Goal: Task Accomplishment & Management: Complete application form

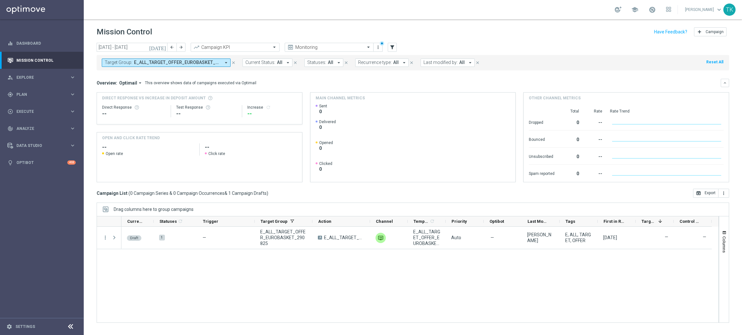
click at [165, 65] on span "E_ALL_TARGET_OFFER_EUROBASKET_290825" at bounding box center [177, 62] width 87 height 5
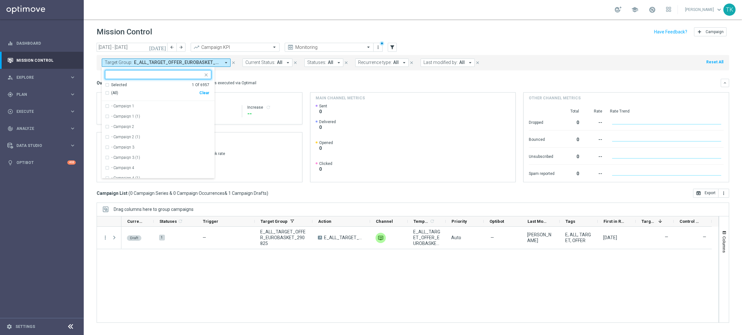
click at [0, 0] on div "Clear" at bounding box center [0, 0] width 0 height 0
click at [152, 74] on input "text" at bounding box center [155, 74] width 94 height 5
paste input "REACQ_ALL_TARGET_OFFER_PLANSZA_290825"
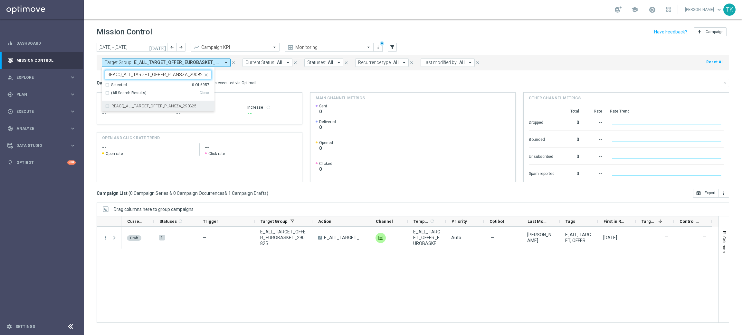
click at [134, 109] on div "REACQ_ALL_TARGET_OFFER_PLANSZA_290825" at bounding box center [158, 106] width 106 height 10
type input "REACQ_ALL_TARGET_OFFER_PLANSZA_290825"
click at [88, 83] on div "today 25 Aug 2025 - 31 Aug 2025 arrow_back arrow_forward Campaign KPI trending_…" at bounding box center [413, 186] width 658 height 287
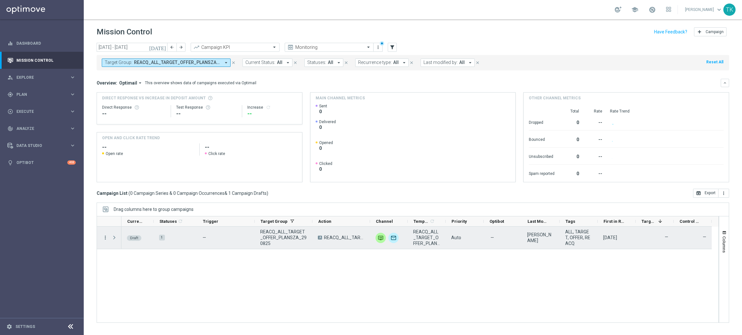
click at [104, 239] on icon "more_vert" at bounding box center [105, 238] width 6 height 6
click at [136, 261] on div "Edit" at bounding box center [148, 263] width 60 height 5
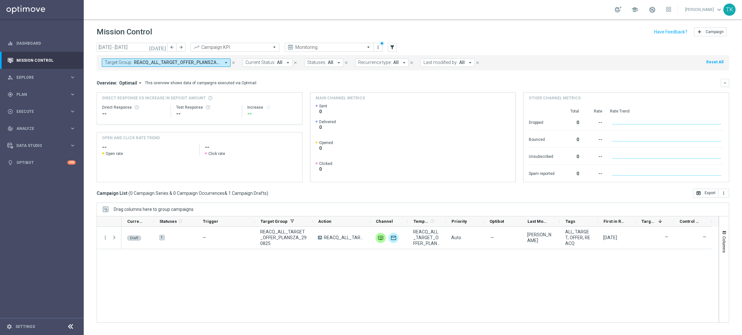
click at [188, 63] on span "REACQ_ALL_TARGET_OFFER_PLANSZA_290825" at bounding box center [177, 62] width 87 height 5
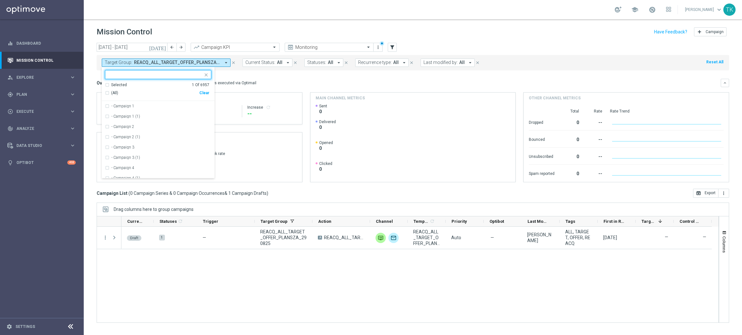
click at [0, 0] on div "Clear" at bounding box center [0, 0] width 0 height 0
click at [165, 75] on input "text" at bounding box center [155, 74] width 94 height 5
paste input "E_ALL_TARGET_OFFER PLANSZA I CASHBACK REM_290825"
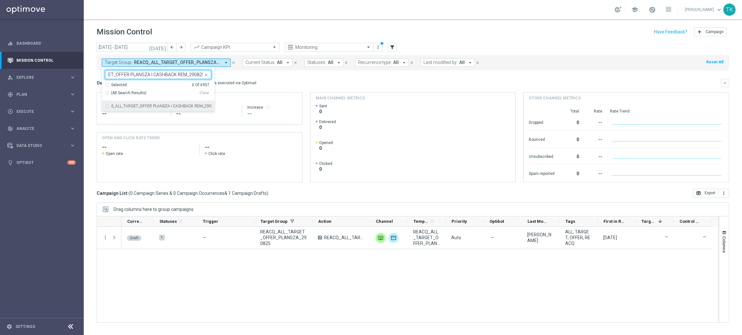
drag, startPoint x: 139, startPoint y: 105, endPoint x: 135, endPoint y: 105, distance: 4.5
click at [139, 106] on label "E_ALL_TARGET_OFFER PLANSZA I CASHBACK REM_290825" at bounding box center [161, 106] width 100 height 4
type input "E_ALL_TARGET_OFFER PLANSZA I CASHBACK REM_290825"
click at [88, 71] on div "today 25 Aug 2025 - 31 Aug 2025 arrow_back arrow_forward Campaign KPI trending_…" at bounding box center [413, 186] width 658 height 287
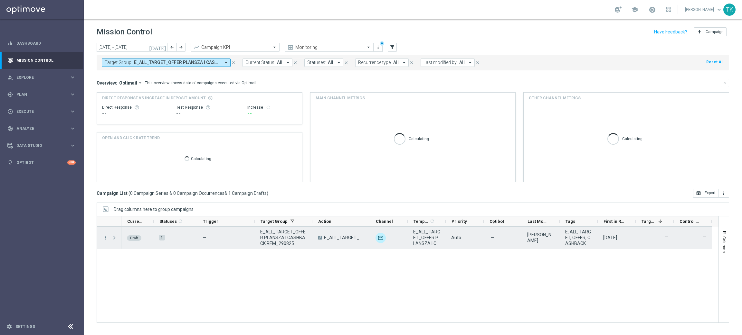
click at [104, 241] on overflow-menu "more_vert" at bounding box center [105, 238] width 6 height 5
click at [106, 240] on icon "more_vert" at bounding box center [105, 238] width 6 height 6
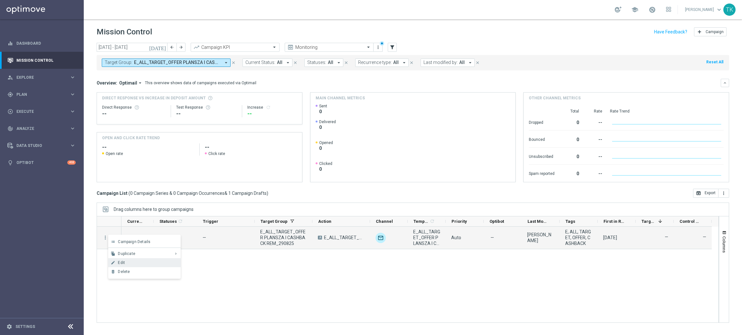
click at [123, 259] on div "edit Edit" at bounding box center [144, 263] width 72 height 9
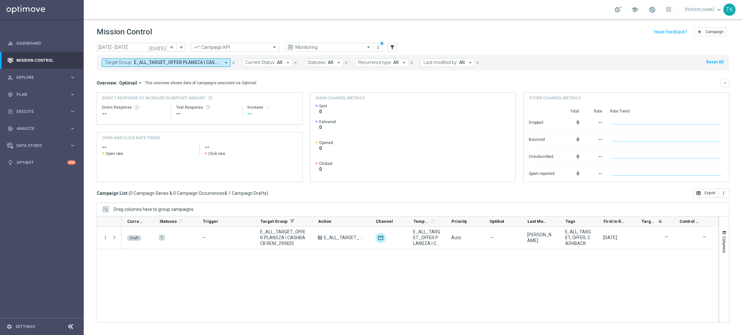
click at [152, 62] on span "E_ALL_TARGET_OFFER PLANSZA I CASHBACK REM_290825" at bounding box center [177, 62] width 87 height 5
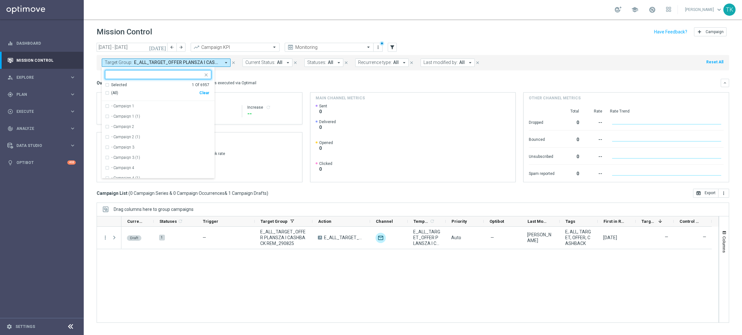
click at [0, 0] on div "Clear" at bounding box center [0, 0] width 0 height 0
click at [136, 75] on input "text" at bounding box center [155, 74] width 94 height 5
paste input "E_ALL_TARGET_OFFER_PLANSZA_290825"
click at [129, 104] on label "E_ALL_TARGET_OFFER_PLANSZA_290825" at bounding box center [148, 106] width 74 height 4
type input "E_ALL_TARGET_OFFER_PLANSZA_290825"
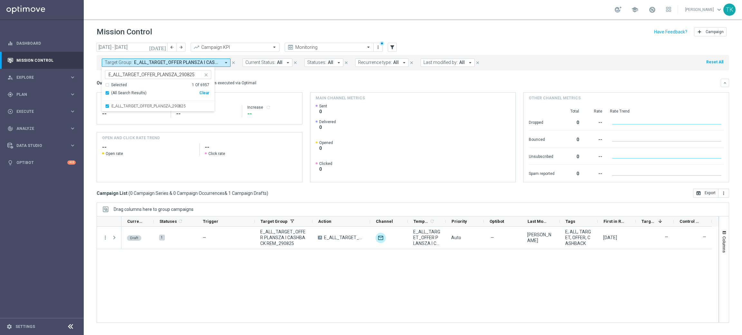
click at [92, 77] on div "today 25 Aug 2025 - 31 Aug 2025 arrow_back arrow_forward Campaign KPI trending_…" at bounding box center [413, 186] width 658 height 287
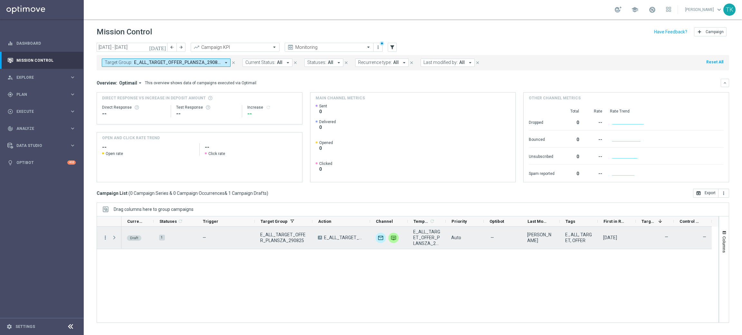
click at [104, 236] on icon "more_vert" at bounding box center [105, 238] width 6 height 6
click at [123, 261] on span "Edit" at bounding box center [121, 263] width 7 height 5
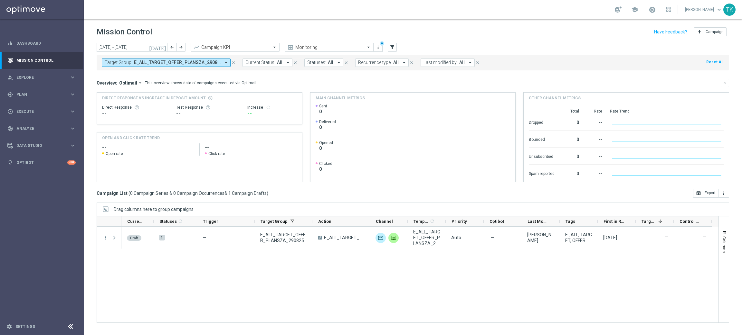
click at [142, 61] on span "E_ALL_TARGET_OFFER_PLANSZA_290825" at bounding box center [177, 62] width 87 height 5
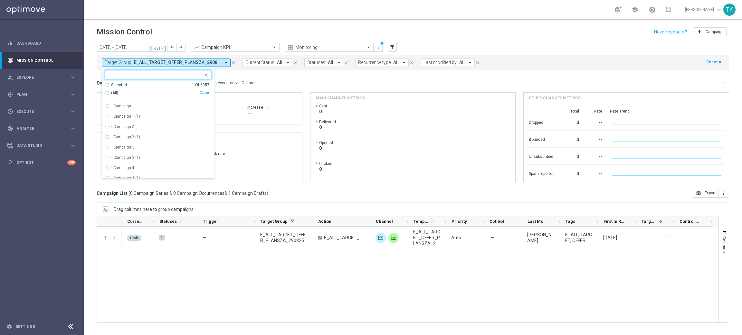
click at [0, 0] on div "Clear" at bounding box center [0, 0] width 0 height 0
click at [121, 75] on input "text" at bounding box center [155, 74] width 94 height 5
paste input "E_ALL_TARGET_OFFER_EUROBASKET_290825"
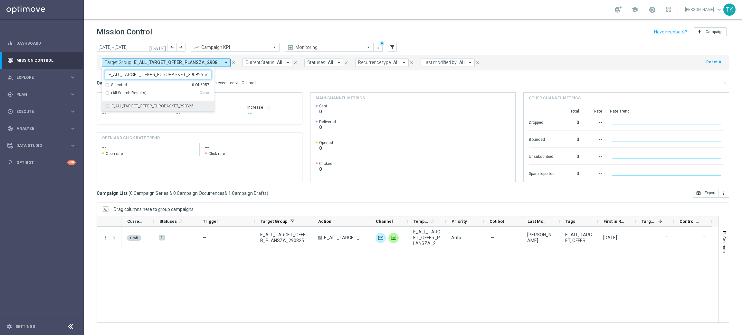
click at [122, 106] on label "E_ALL_TARGET_OFFER_EUROBASKET_290825" at bounding box center [152, 106] width 82 height 4
type input "E_ALL_TARGET_OFFER_EUROBASKET_290825"
click at [88, 76] on div "today 25 Aug 2025 - 31 Aug 2025 arrow_back arrow_forward Campaign KPI trending_…" at bounding box center [413, 186] width 658 height 287
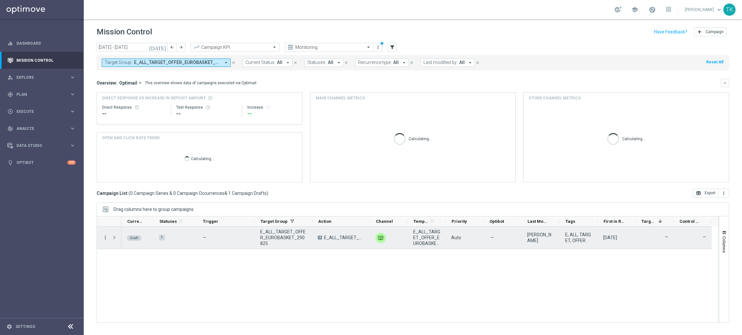
click at [103, 239] on icon "more_vert" at bounding box center [105, 238] width 6 height 6
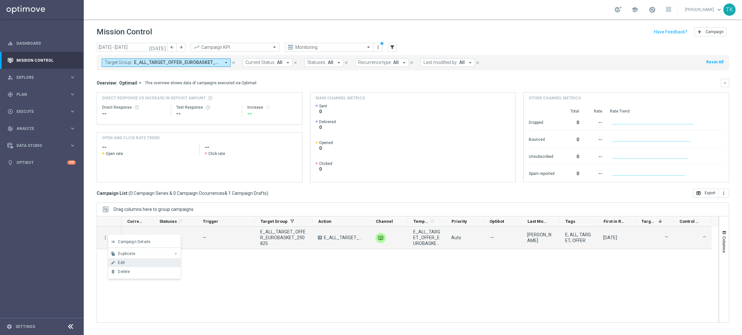
click at [134, 260] on div "edit Edit" at bounding box center [144, 263] width 72 height 9
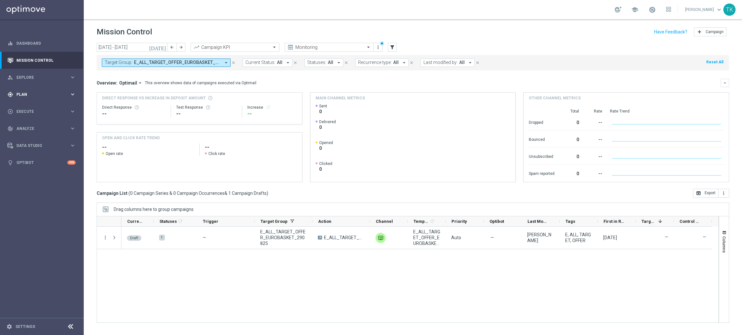
click at [71, 89] on div "gps_fixed Plan keyboard_arrow_right" at bounding box center [41, 94] width 83 height 17
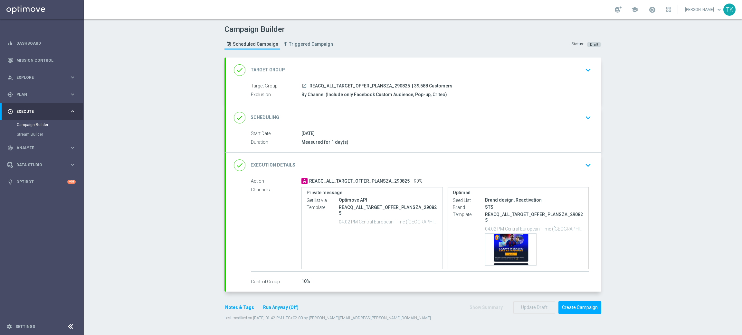
click at [362, 85] on span "REACQ_ALL_TARGET_OFFER_PLANSZA_290825" at bounding box center [359, 86] width 100 height 6
click at [361, 85] on span "REACQ_ALL_TARGET_OFFER_PLANSZA_290825" at bounding box center [359, 86] width 100 height 6
copy div "REACQ_ALL_TARGET_OFFER_PLANSZA_290825"
click at [363, 42] on div "Campaign Builder Scheduled Campaign Triggered Campaign Status: Draft" at bounding box center [413, 38] width 386 height 30
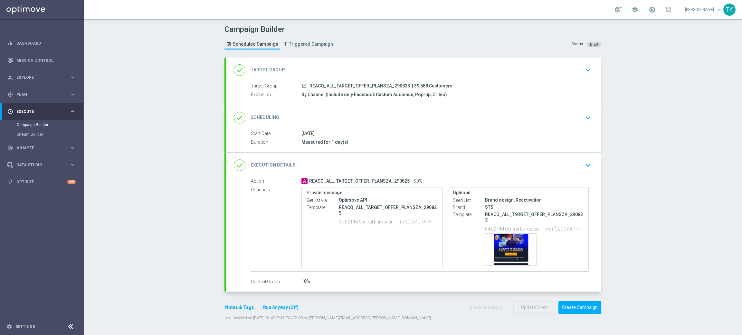
click at [428, 128] on div "done Scheduling keyboard_arrow_down" at bounding box center [413, 117] width 375 height 25
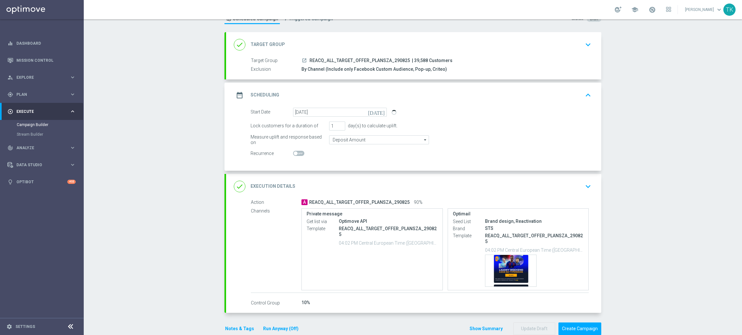
scroll to position [39, 0]
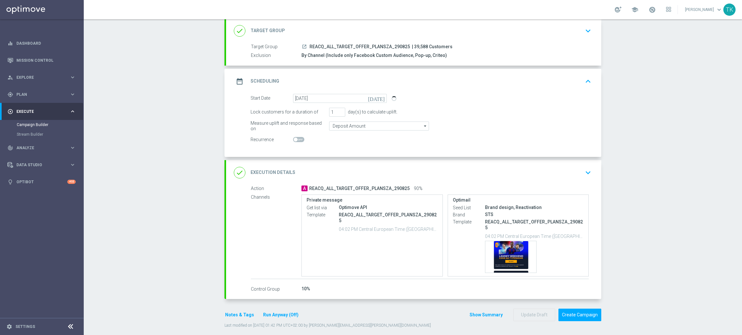
click at [238, 311] on button "Notes & Tags" at bounding box center [239, 315] width 30 height 8
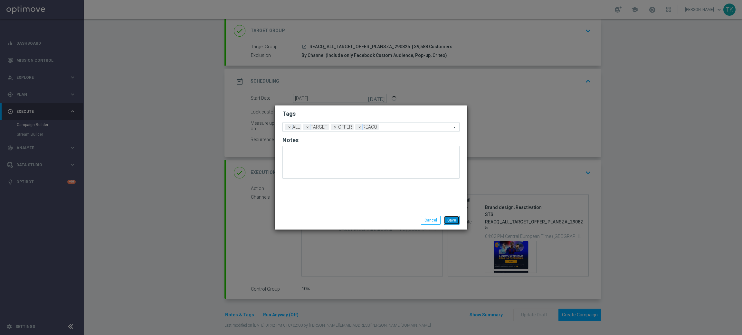
click at [452, 218] on button "Save" at bounding box center [452, 220] width 16 height 9
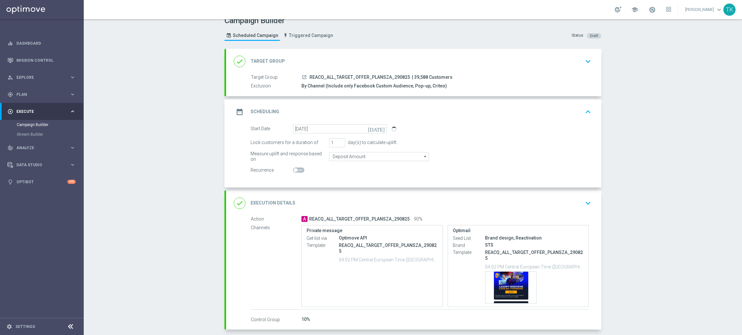
scroll to position [0, 0]
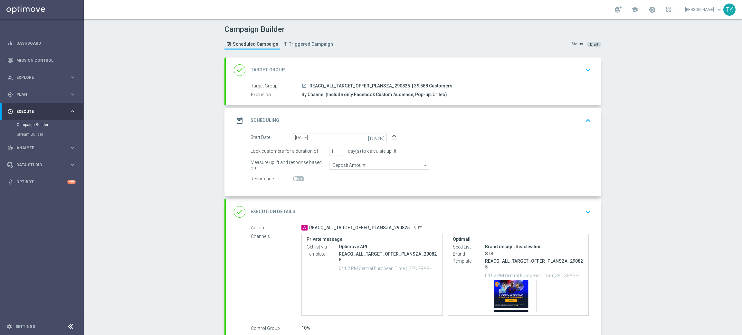
click at [455, 132] on div "date_range Scheduling keyboard_arrow_up" at bounding box center [413, 120] width 375 height 25
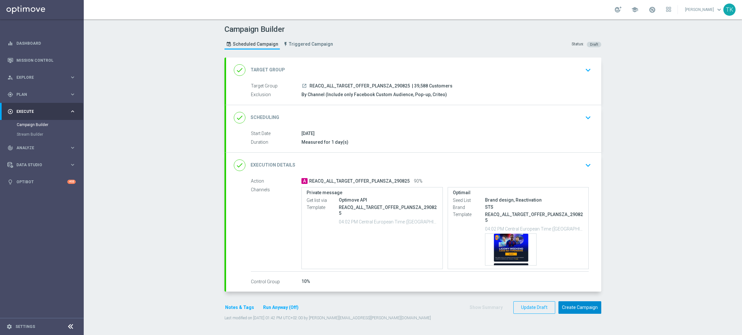
click at [576, 303] on button "Create Campaign" at bounding box center [579, 308] width 43 height 13
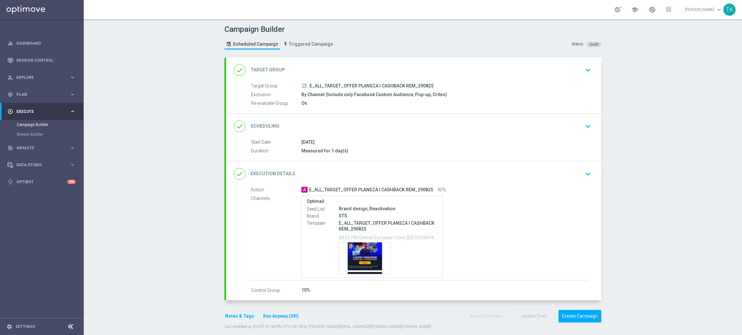
click at [493, 174] on div "done Execution Details keyboard_arrow_down" at bounding box center [414, 174] width 360 height 12
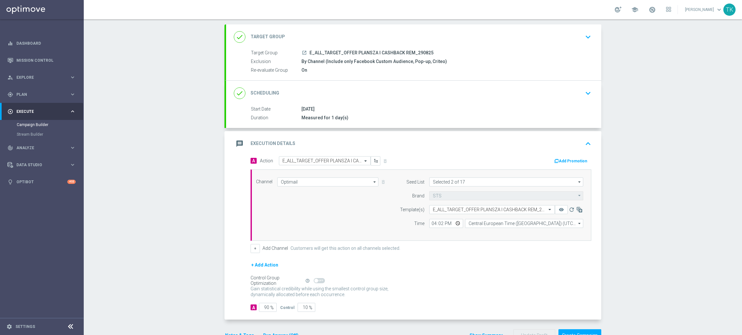
scroll to position [60, 0]
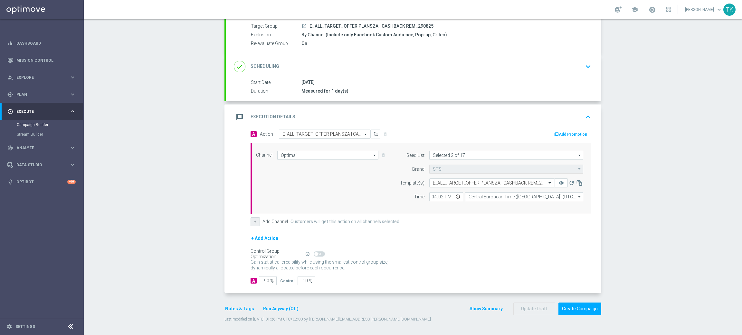
click at [250, 224] on button "+" at bounding box center [254, 222] width 9 height 9
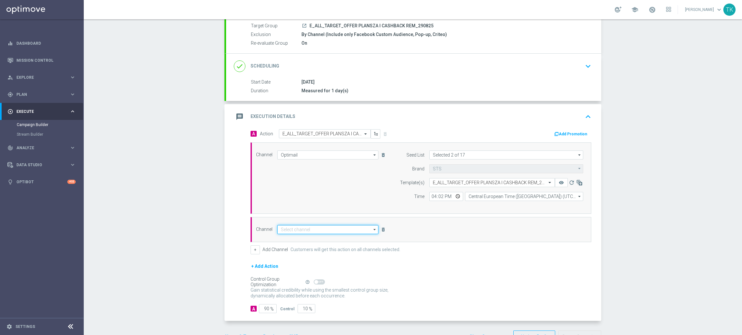
click at [315, 231] on input at bounding box center [327, 229] width 101 height 9
click at [310, 240] on div "Private message" at bounding box center [327, 240] width 101 height 10
type input "Private message"
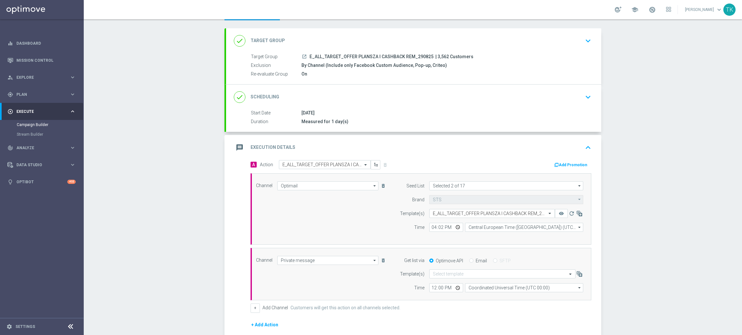
scroll to position [0, 0]
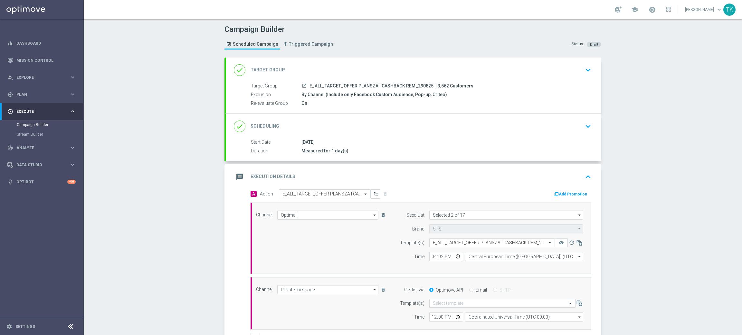
click at [352, 85] on span "E_ALL_TARGET_OFFER PLANSZA I CASHBACK REM_290825" at bounding box center [371, 86] width 124 height 6
copy div "E_ALL_TARGET_OFFER PLANSZA I CASHBACK REM_290825"
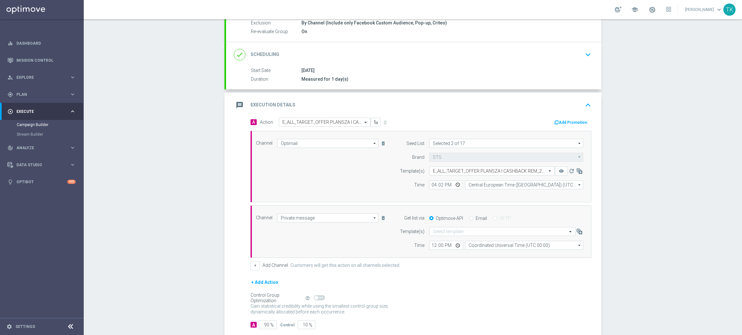
scroll to position [116, 0]
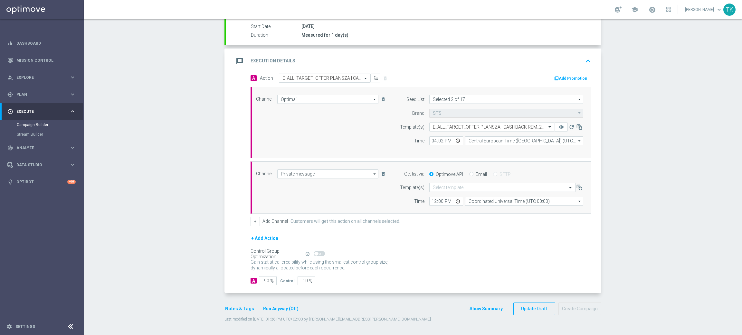
click at [438, 191] on div "Select template" at bounding box center [502, 187] width 146 height 9
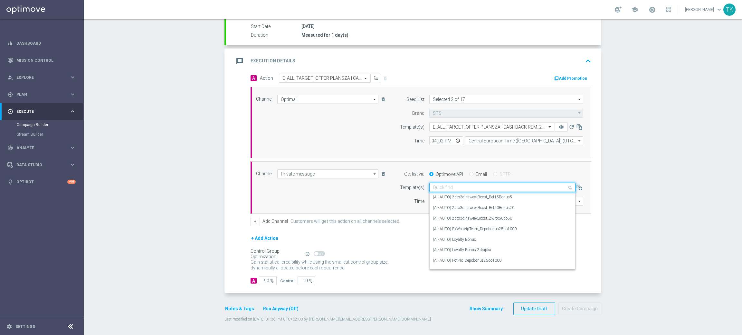
paste input "E_ALL_TARGET_OFFER PLANSZA I CASHBACK REM_290825"
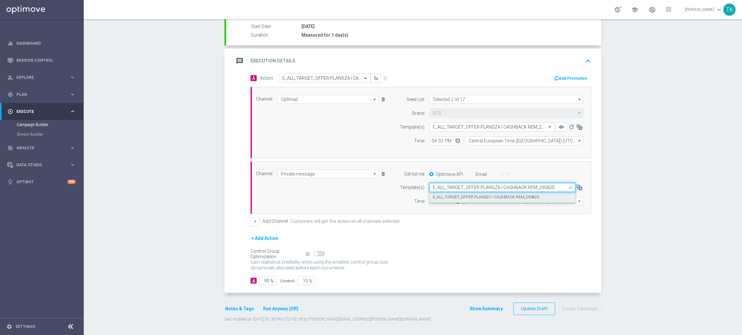
click at [439, 195] on label "E_ALL_TARGET_OFFER PLANSZA I CASHBACK REM_290825" at bounding box center [486, 197] width 107 height 5
type input "E_ALL_TARGET_OFFER PLANSZA I CASHBACK REM_290825"
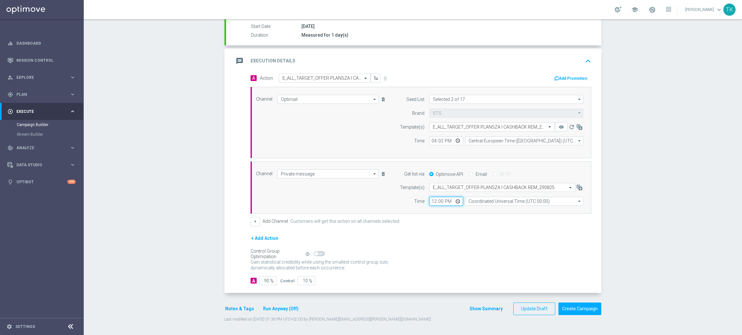
click at [431, 202] on input "12:00" at bounding box center [446, 201] width 34 height 9
type input "16:02"
click at [471, 207] on div "Channel Private message Private message arrow_drop_down Show Selected 1 of 22 T…" at bounding box center [420, 188] width 341 height 53
click at [472, 204] on input "Coordinated Universal Time (UTC 00:00)" at bounding box center [524, 201] width 118 height 9
click at [485, 211] on div "Central European Time ([GEOGRAPHIC_DATA]) (UTC +02:00)" at bounding box center [520, 211] width 105 height 6
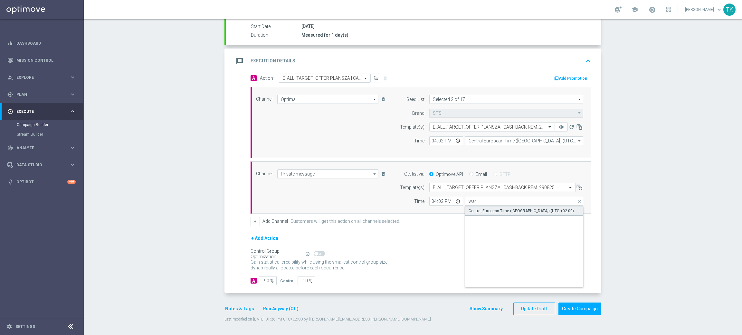
type input "Central European Time ([GEOGRAPHIC_DATA]) (UTC +02:00)"
click at [484, 309] on button "Show Summary" at bounding box center [486, 309] width 34 height 7
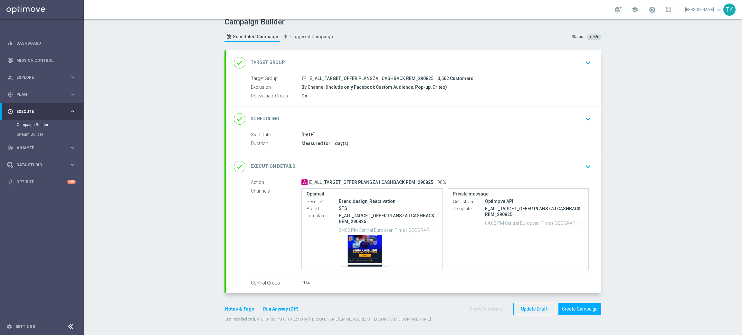
scroll to position [7, 0]
click at [377, 78] on span "E_ALL_TARGET_OFFER PLANSZA I CASHBACK REM_290825" at bounding box center [371, 79] width 124 height 6
copy div "E_ALL_TARGET_OFFER PLANSZA I CASHBACK REM_290825"
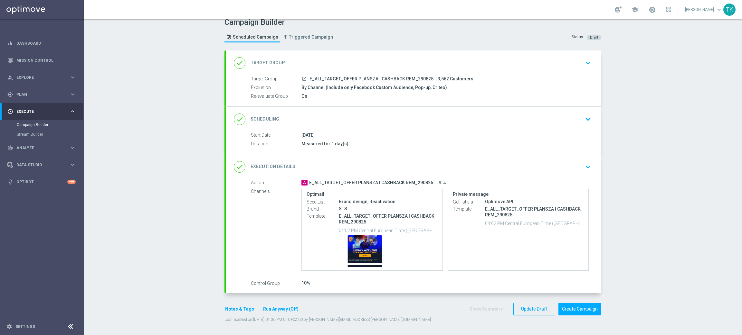
click at [387, 42] on div "Campaign Builder Scheduled Campaign Triggered Campaign Status: Draft" at bounding box center [413, 31] width 386 height 30
click at [370, 241] on div "Template preview" at bounding box center [364, 252] width 51 height 32
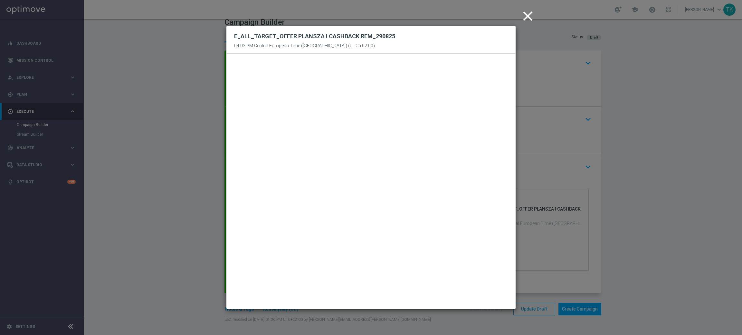
click at [529, 19] on icon "close" at bounding box center [528, 16] width 16 height 16
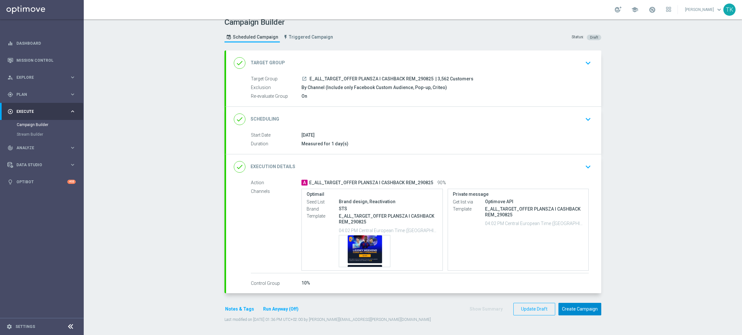
click at [579, 309] on button "Create Campaign" at bounding box center [579, 309] width 43 height 13
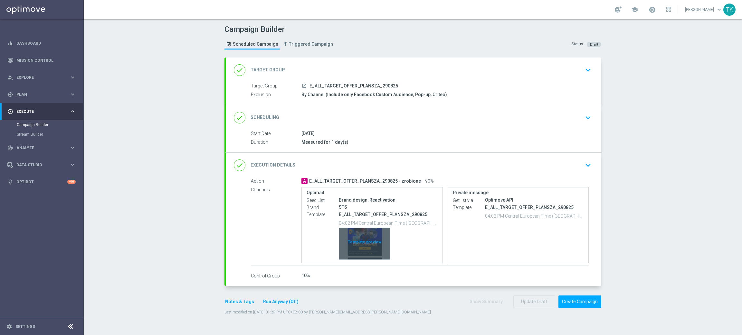
click at [366, 235] on div "Template preview" at bounding box center [364, 244] width 51 height 32
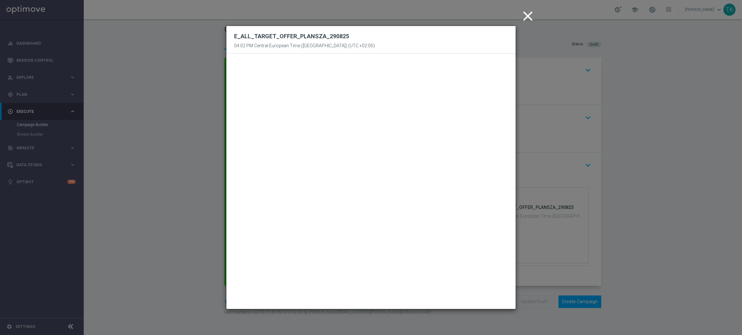
click at [528, 19] on icon "close" at bounding box center [528, 16] width 16 height 16
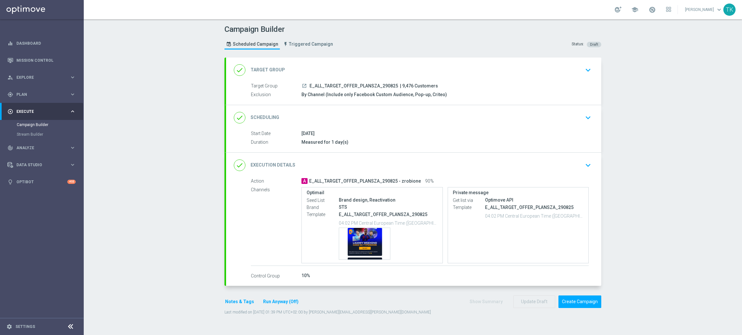
click at [342, 84] on span "E_ALL_TARGET_OFFER_PLANSZA_290825" at bounding box center [353, 86] width 89 height 6
copy div "E_ALL_TARGET_OFFER_PLANSZA_290825"
click at [356, 43] on div "Campaign Builder Scheduled Campaign Triggered Campaign Status: Draft" at bounding box center [413, 38] width 386 height 30
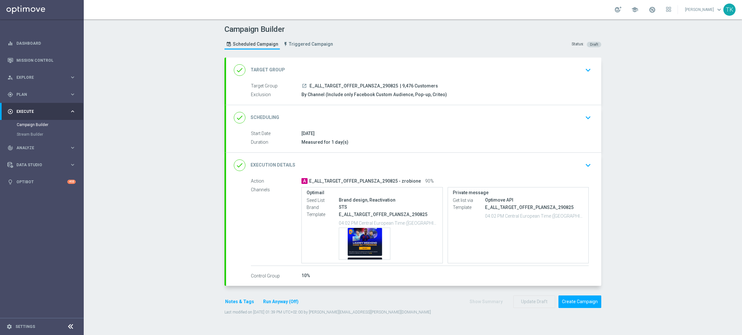
click at [234, 303] on button "Notes & Tags" at bounding box center [239, 302] width 30 height 8
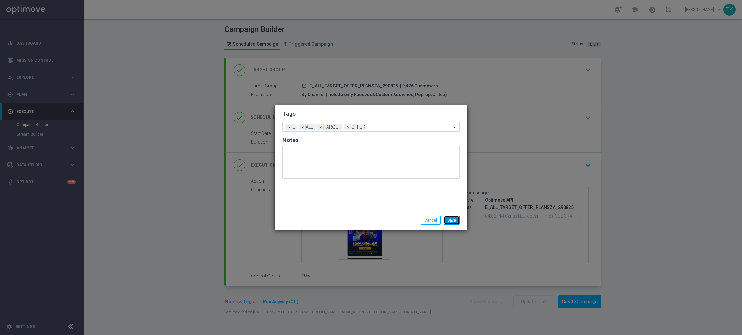
click at [455, 223] on button "Save" at bounding box center [452, 220] width 16 height 9
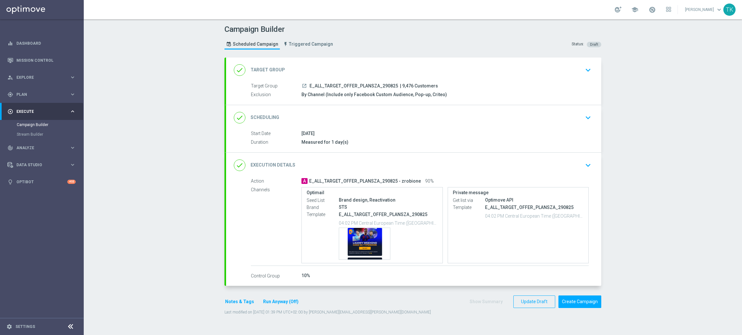
click at [472, 117] on div "done Scheduling keyboard_arrow_down" at bounding box center [414, 118] width 360 height 12
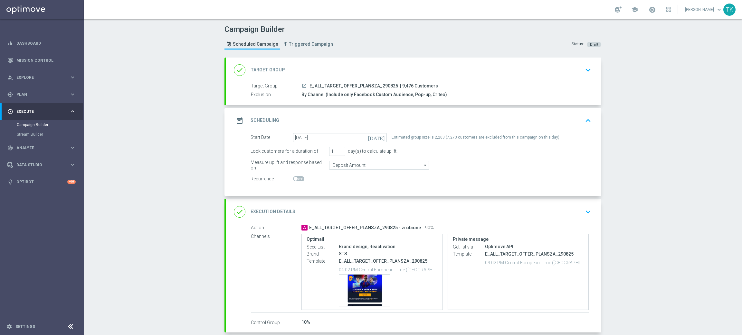
click at [468, 116] on div "date_range Scheduling keyboard_arrow_up" at bounding box center [414, 121] width 360 height 12
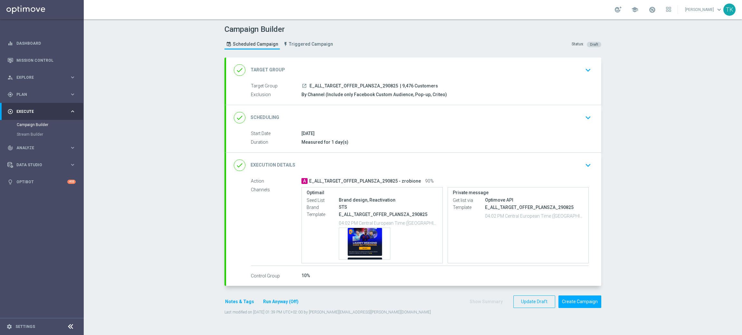
click at [238, 302] on button "Notes & Tags" at bounding box center [239, 302] width 30 height 8
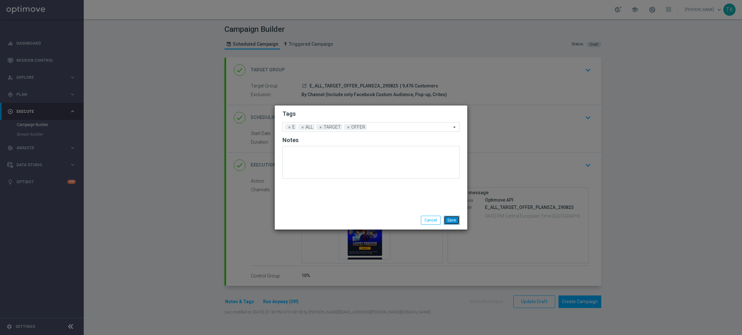
click at [452, 218] on button "Save" at bounding box center [452, 220] width 16 height 9
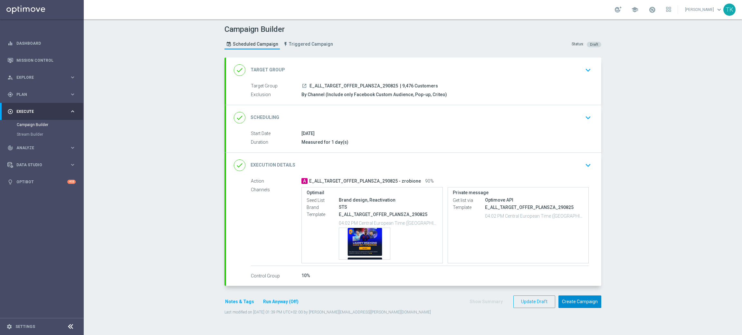
click at [572, 303] on button "Create Campaign" at bounding box center [579, 302] width 43 height 13
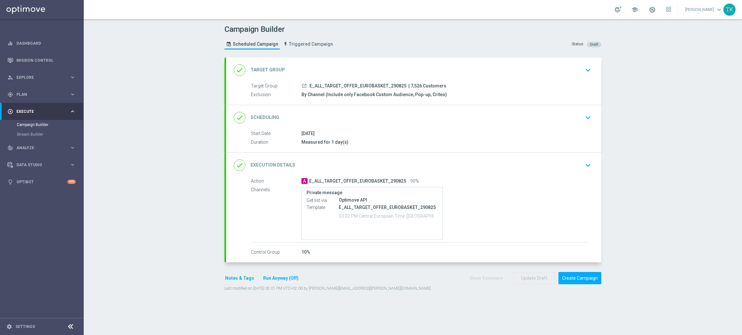
click at [373, 83] on span "E_ALL_TARGET_OFFER_EUROBASKET_290825" at bounding box center [357, 86] width 97 height 6
copy div "E_ALL_TARGET_OFFER_EUROBASKET_290825"
click at [397, 46] on div "Campaign Builder Scheduled Campaign Triggered Campaign Status: Draft" at bounding box center [413, 38] width 386 height 30
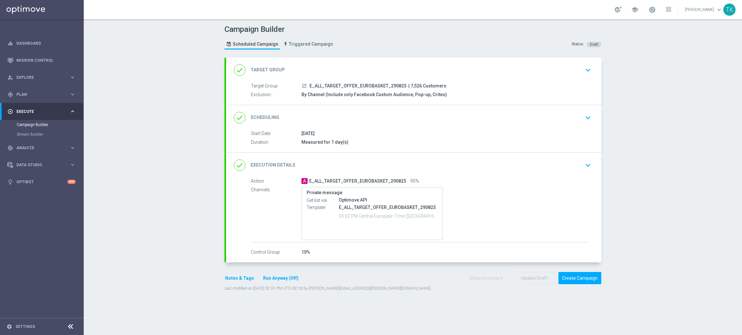
click at [238, 276] on button "Notes & Tags" at bounding box center [239, 279] width 30 height 8
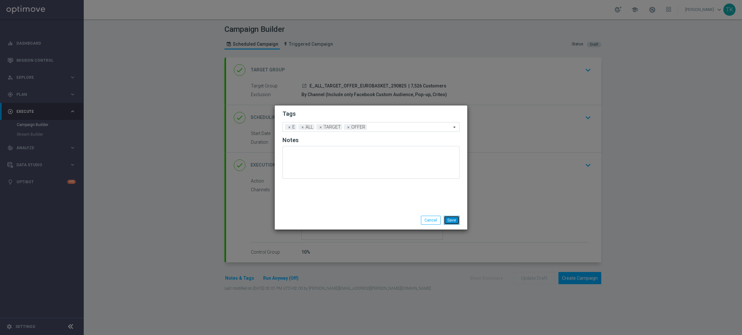
click at [453, 220] on button "Save" at bounding box center [452, 220] width 16 height 9
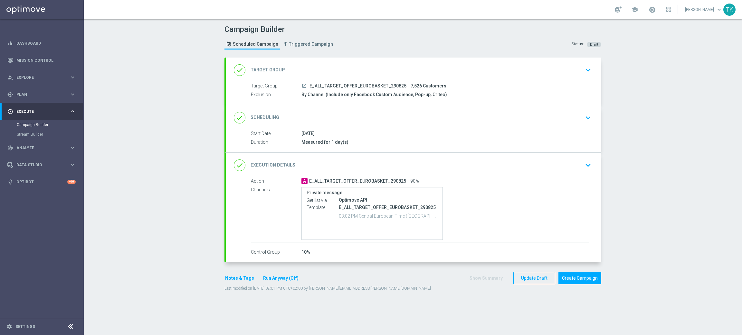
click at [457, 121] on div "done Scheduling keyboard_arrow_down" at bounding box center [414, 118] width 360 height 12
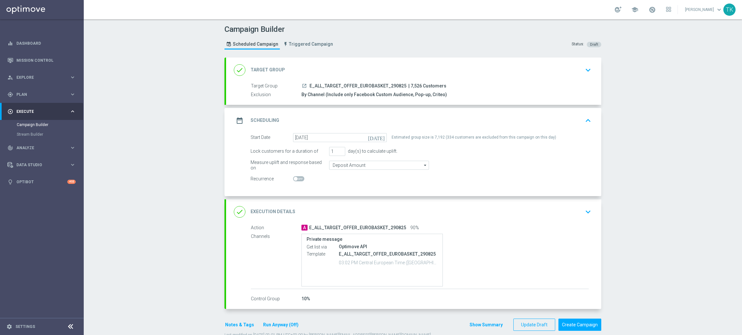
click at [466, 121] on div "date_range Scheduling keyboard_arrow_up" at bounding box center [414, 121] width 360 height 12
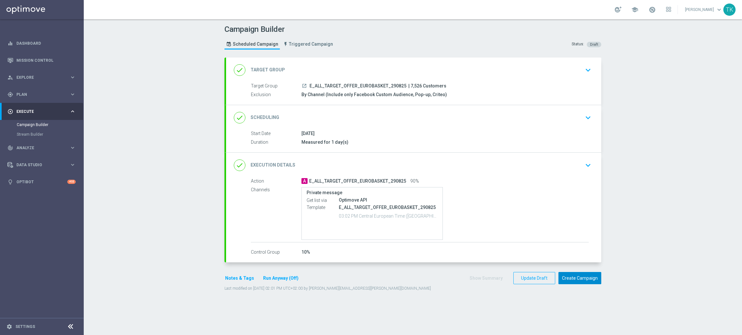
click at [568, 281] on button "Create Campaign" at bounding box center [579, 278] width 43 height 13
